Goal: Task Accomplishment & Management: Manage account settings

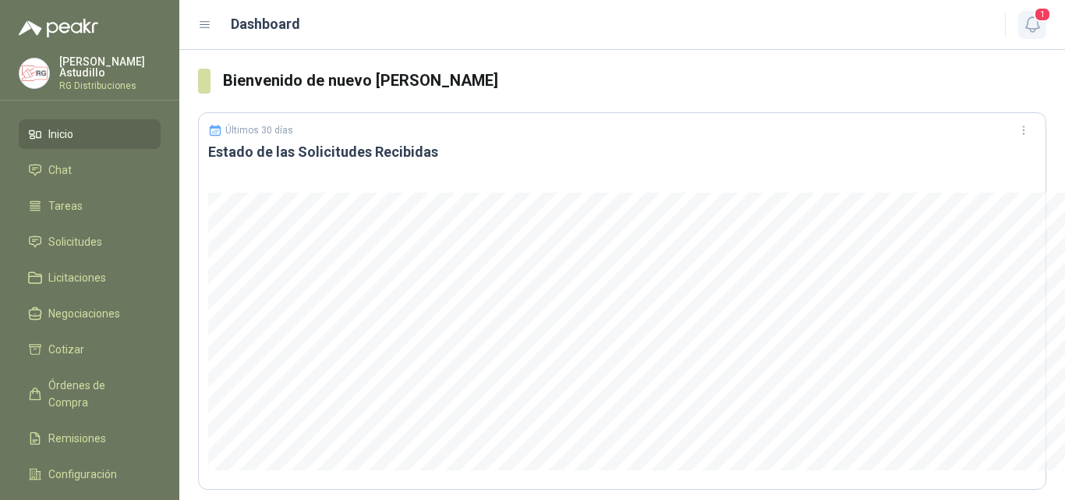
click at [1038, 24] on icon "button" at bounding box center [1032, 24] width 13 height 15
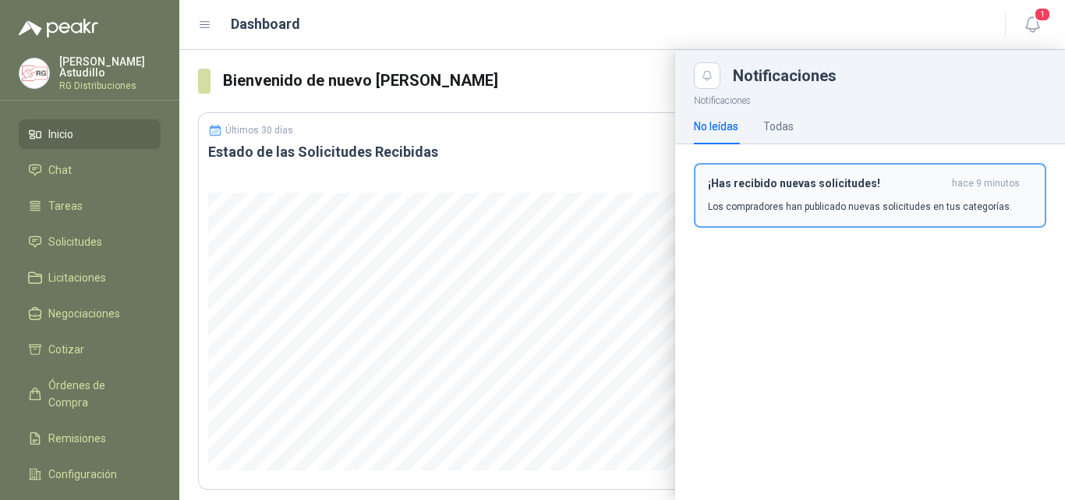
click at [826, 188] on h3 "¡Has recibido nuevas solicitudes!" at bounding box center [827, 183] width 238 height 13
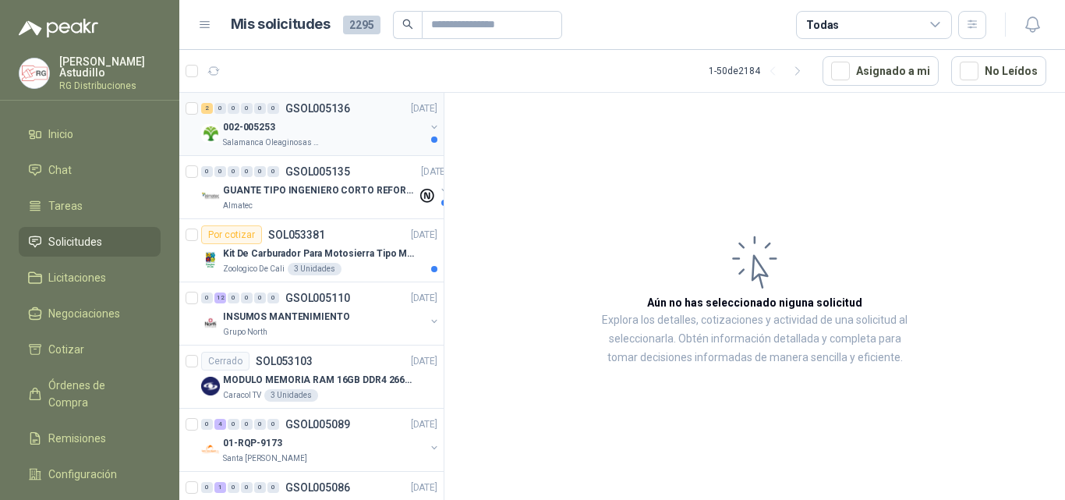
click at [360, 132] on div "002-005253" at bounding box center [324, 127] width 202 height 19
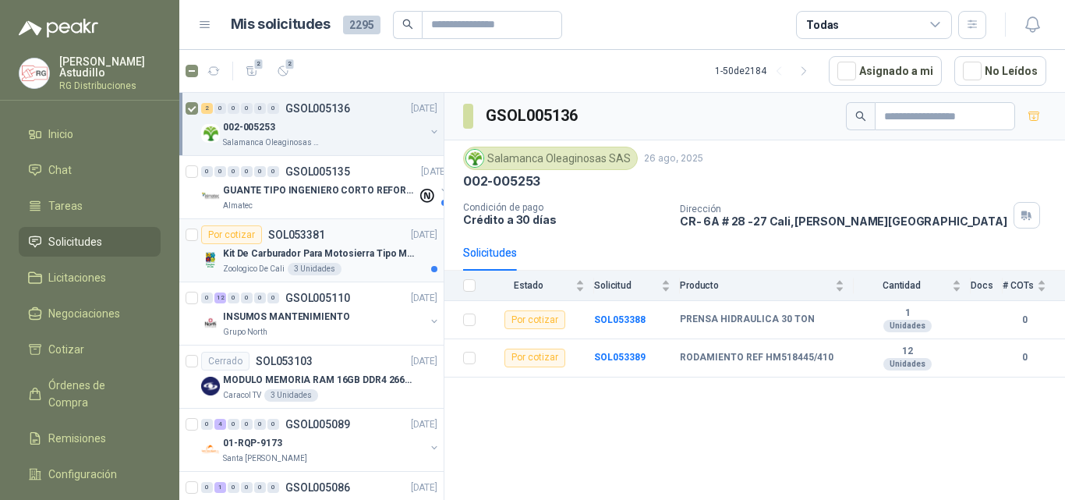
click at [347, 249] on p "Kit De Carburador Para Motosierra Tipo M250 - Zama" at bounding box center [320, 253] width 194 height 15
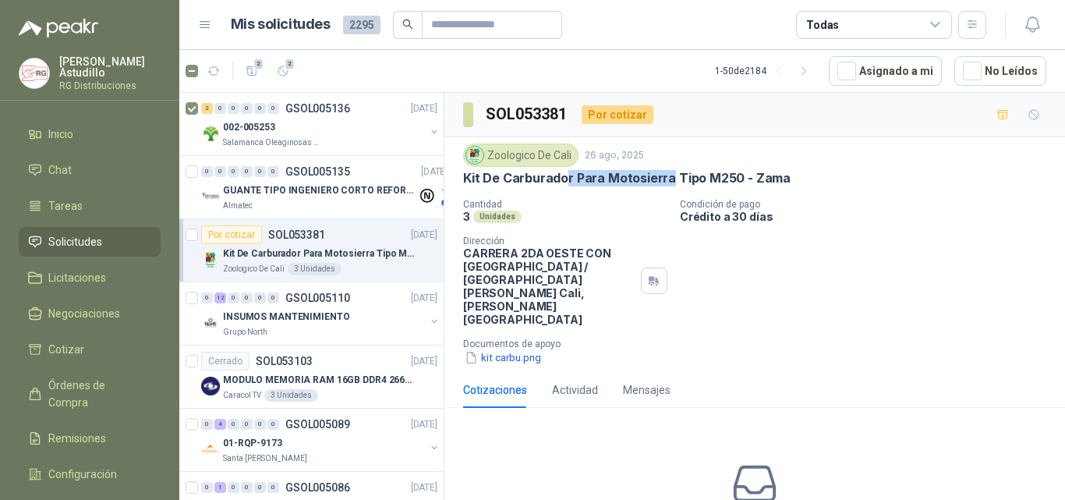
drag, startPoint x: 568, startPoint y: 179, endPoint x: 673, endPoint y: 178, distance: 105.3
click at [672, 178] on p "Kit De Carburador Para Motosierra Tipo M250 - Zama" at bounding box center [627, 178] width 328 height 16
click at [861, 216] on p "Crédito a 30 días" at bounding box center [869, 216] width 379 height 13
click at [310, 186] on p "GUANTE TIPO INGENIERO CORTO REFORZADO" at bounding box center [320, 190] width 194 height 15
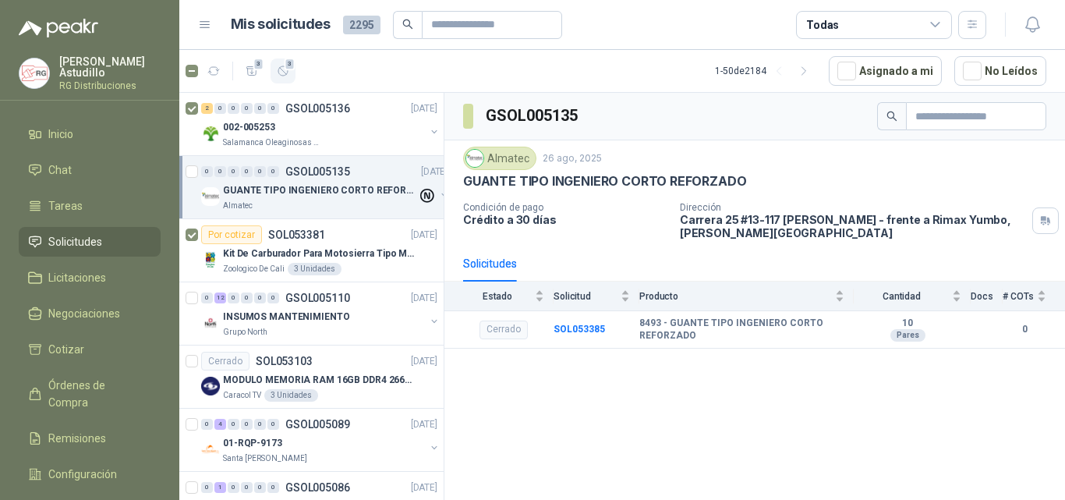
click at [279, 66] on icon "button" at bounding box center [283, 71] width 13 height 13
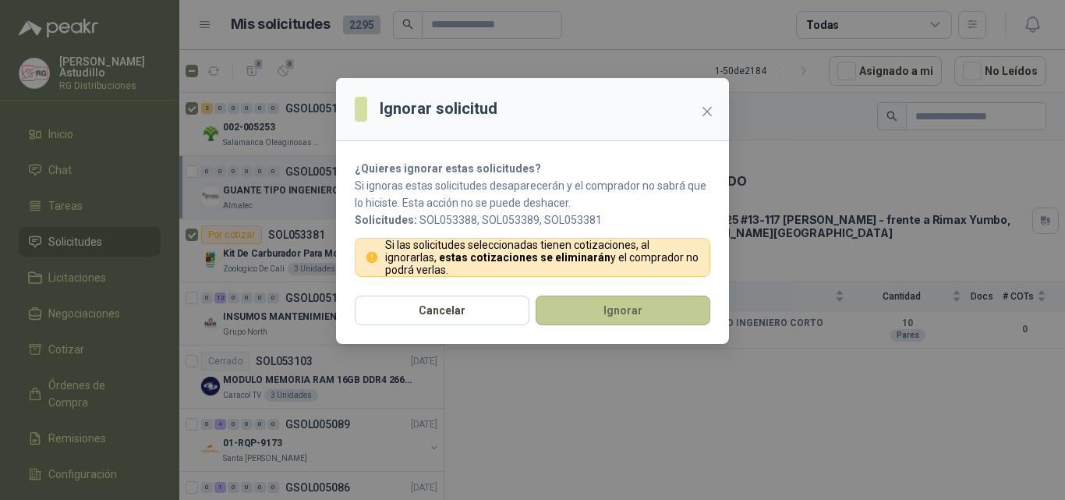
click at [576, 299] on button "Ignorar" at bounding box center [623, 311] width 175 height 30
